Goal: Task Accomplishment & Management: Complete application form

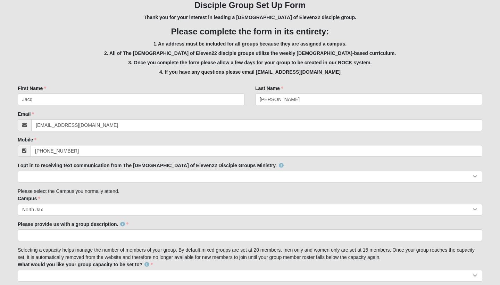
scroll to position [111, 0]
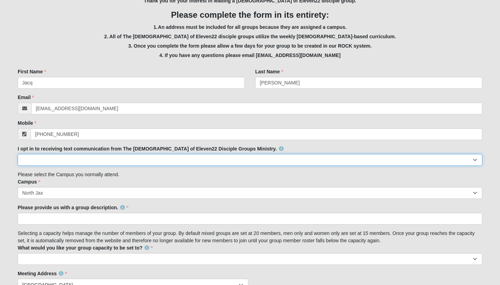
select select "Yes"
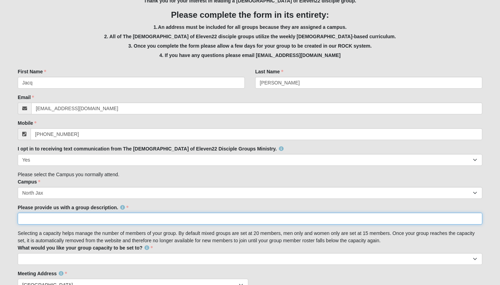
click at [51, 217] on input "Please provide us with a group description." at bounding box center [250, 219] width 465 height 12
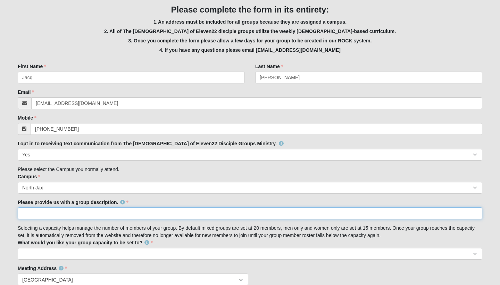
scroll to position [118, 0]
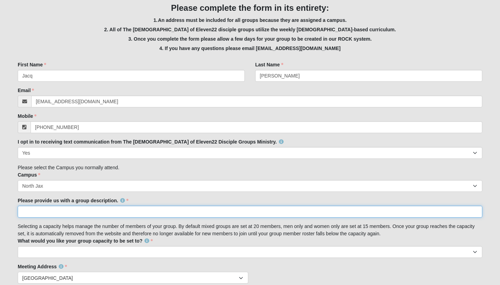
paste input "IF:Table Start building the relationships [DEMOGRAPHIC_DATA] wants you to have.…"
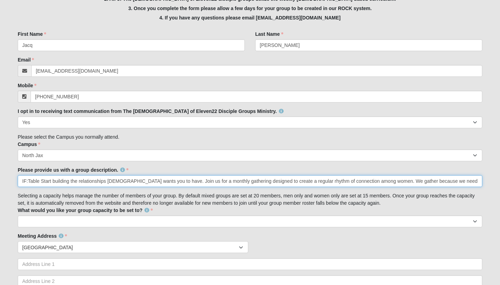
scroll to position [148, 0]
type input "IF:Table Start building the relationships [DEMOGRAPHIC_DATA] wants you to have.…"
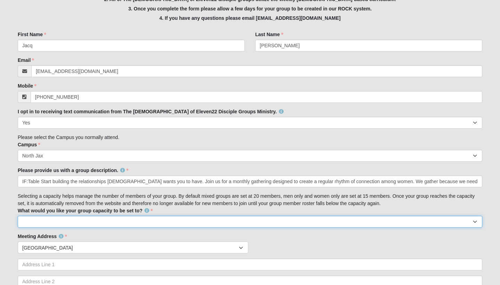
select select "20"
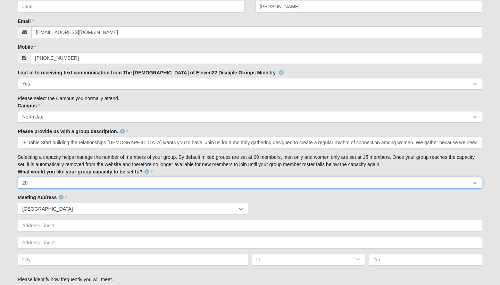
scroll to position [194, 0]
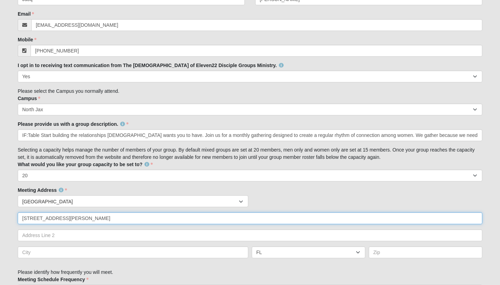
type input "[STREET_ADDRESS][PERSON_NAME]"
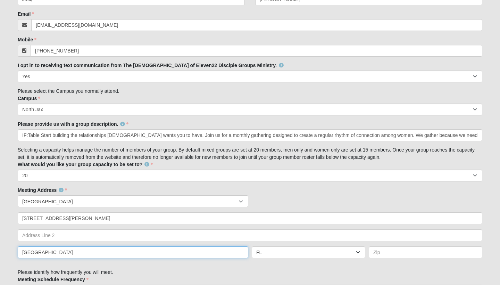
type input "[GEOGRAPHIC_DATA]"
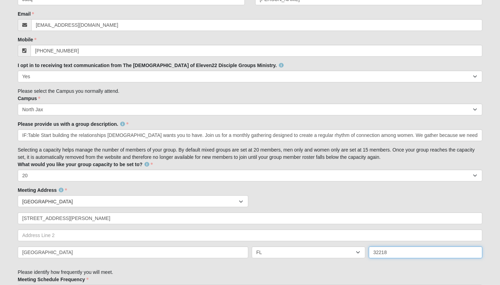
type input "32218"
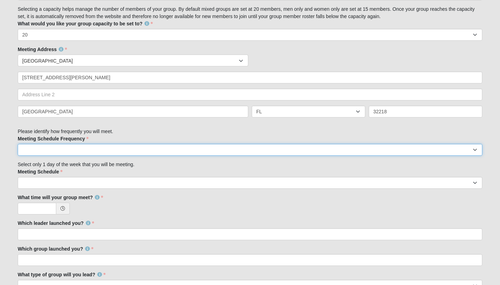
scroll to position [336, 0]
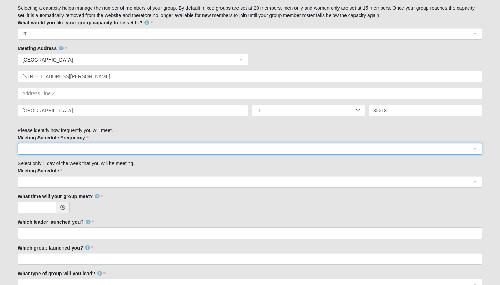
select select "monthly"
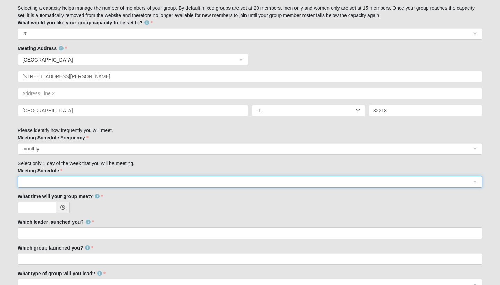
select select "0"
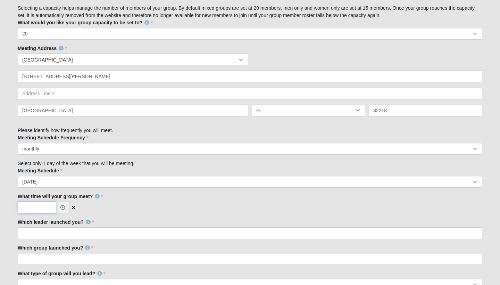
click at [35, 205] on input "What time will your group meet?" at bounding box center [37, 208] width 39 height 12
click at [64, 205] on icon at bounding box center [62, 207] width 5 height 5
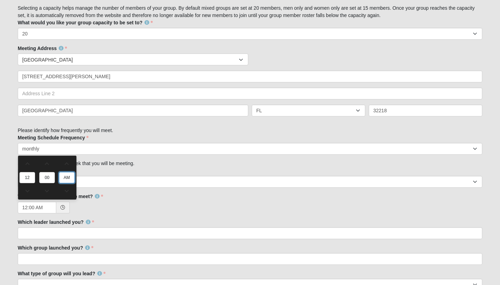
click at [64, 181] on input "AM" at bounding box center [67, 177] width 16 height 11
click at [68, 160] on link at bounding box center [67, 164] width 16 height 14
type input "12:00 PM"
type input "PM"
click at [30, 178] on input "12" at bounding box center [27, 177] width 16 height 11
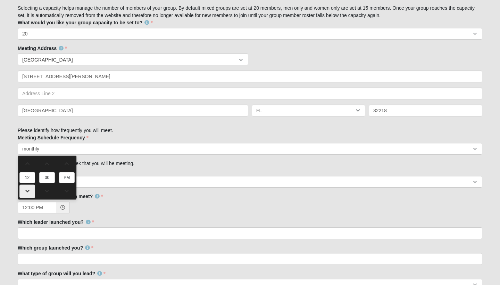
click at [27, 196] on link at bounding box center [27, 192] width 16 height 14
type input "11:00 AM"
type input "11"
type input "AM"
click at [27, 196] on link at bounding box center [27, 192] width 16 height 14
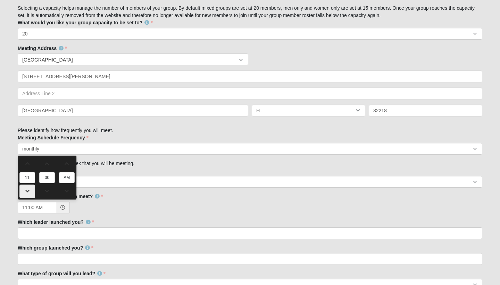
type input "10:00 AM"
type input "10"
click at [27, 196] on link at bounding box center [27, 192] width 16 height 14
type input "9:00 AM"
type input "9"
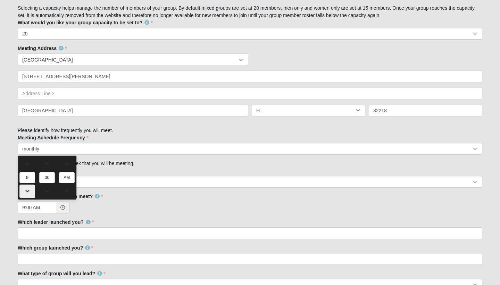
click at [27, 196] on link at bounding box center [27, 192] width 16 height 14
type input "8:00 AM"
type input "8"
click at [27, 196] on link at bounding box center [27, 192] width 16 height 14
type input "7:00 AM"
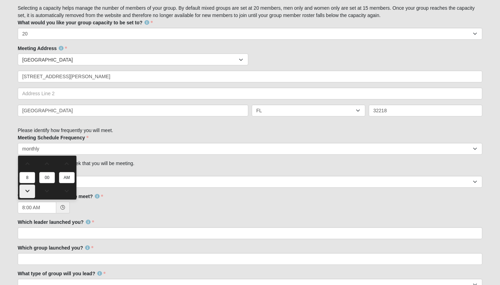
type input "7"
click at [27, 196] on link at bounding box center [27, 192] width 16 height 14
type input "6:00 AM"
type input "6"
click at [68, 165] on span at bounding box center [66, 163] width 15 height 5
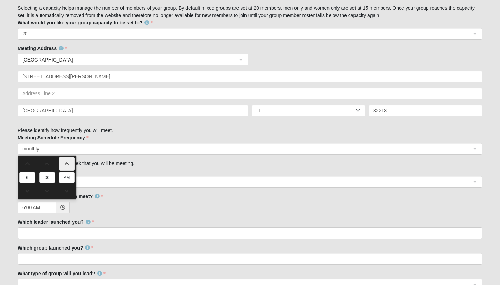
type input "6:00 PM"
type input "PM"
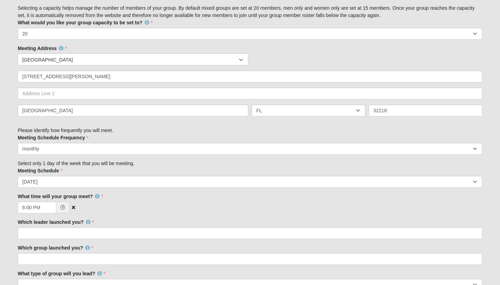
click at [102, 202] on div "6:00 PM" at bounding box center [250, 208] width 465 height 12
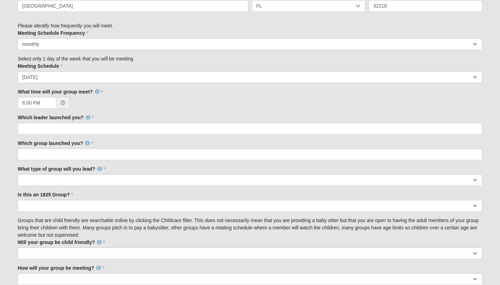
scroll to position [441, 0]
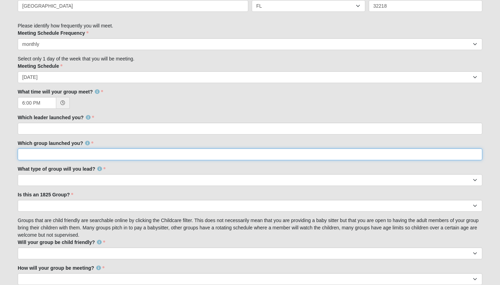
click at [78, 154] on input "Which group launched you?" at bounding box center [250, 154] width 465 height 12
type input "NA"
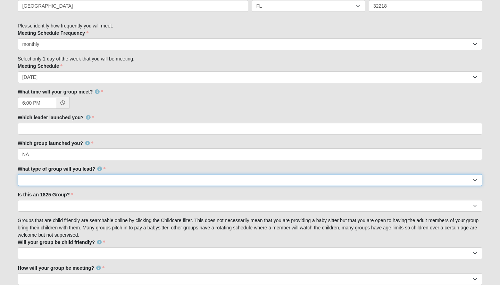
select select "1F90574A-4510-469F-BDE5-929B0B570BE6"
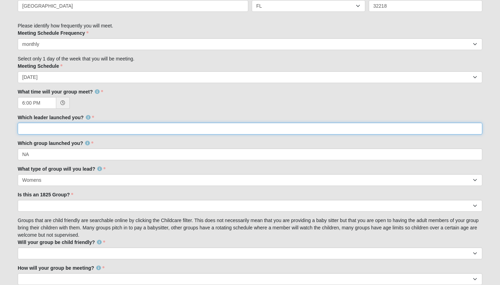
click at [89, 125] on input "Which leader launched you?" at bounding box center [250, 129] width 465 height 12
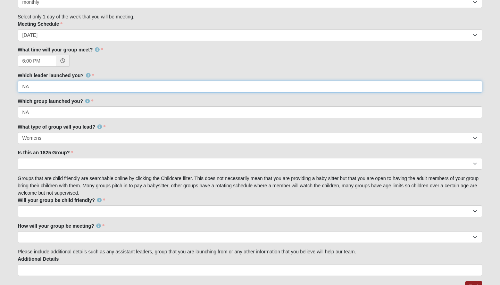
scroll to position [488, 0]
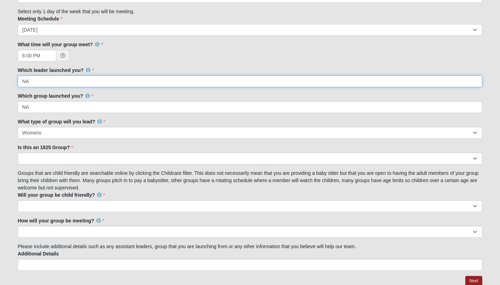
type input "NA"
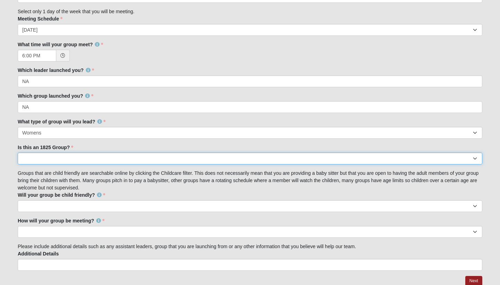
select select "False"
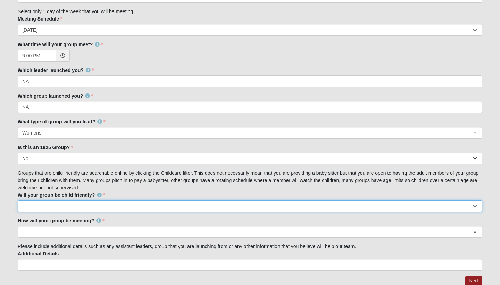
select select "False"
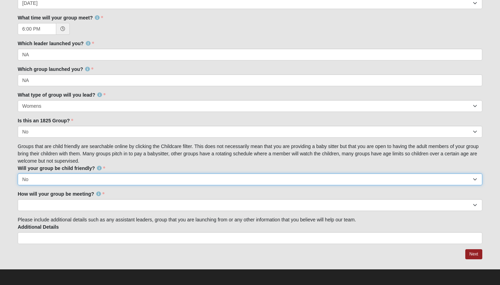
scroll to position [514, 0]
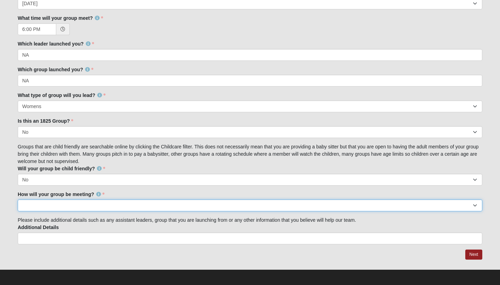
select select "1596"
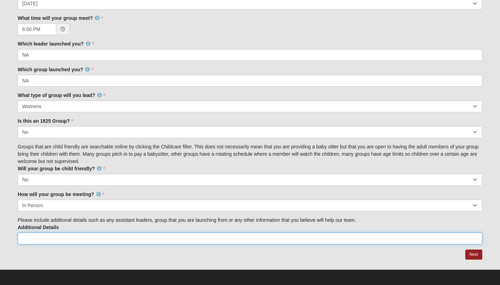
click at [40, 236] on input "Additional Details" at bounding box center [250, 238] width 465 height 12
type input "Assistant Leader - [PERSON_NAME]"
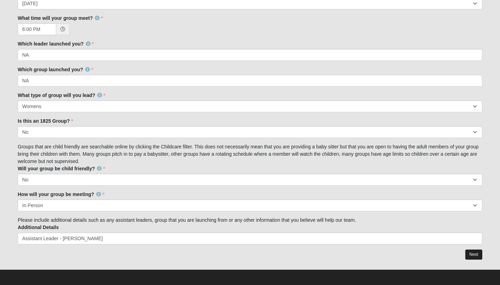
click at [474, 252] on link "Next" at bounding box center [474, 255] width 17 height 10
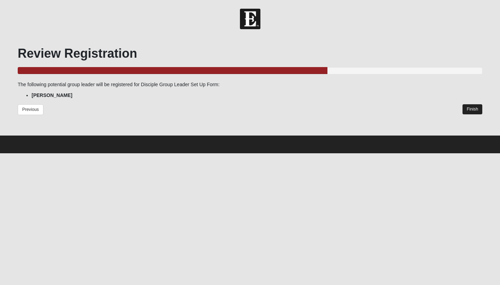
click at [481, 110] on link "Finish" at bounding box center [473, 109] width 20 height 10
